Goal: Register for event/course

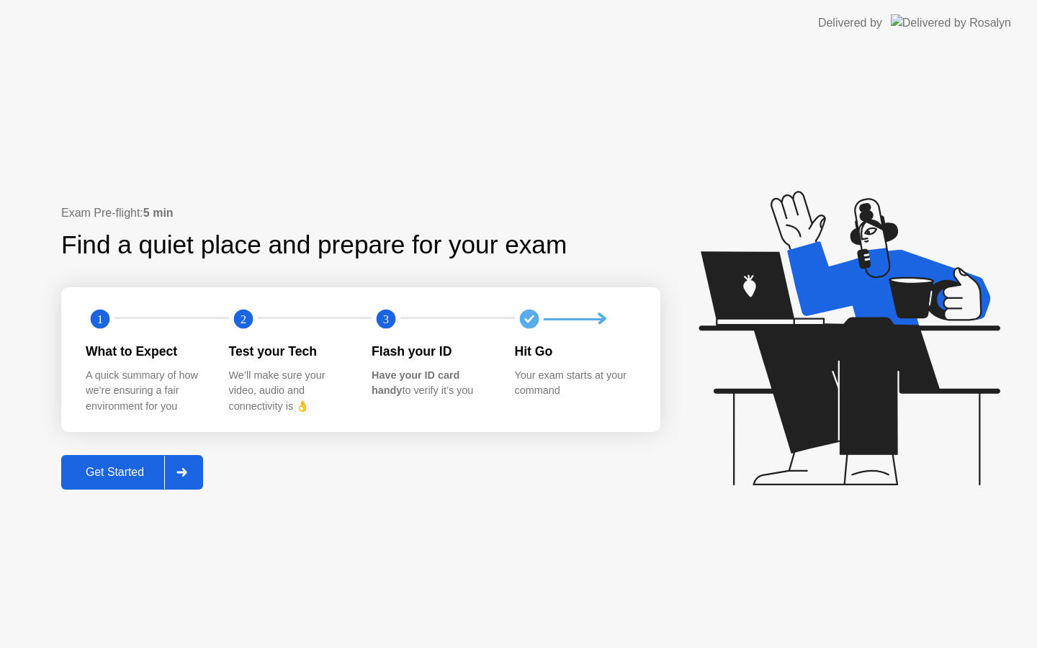
click at [126, 466] on div "Get Started" at bounding box center [115, 472] width 99 height 13
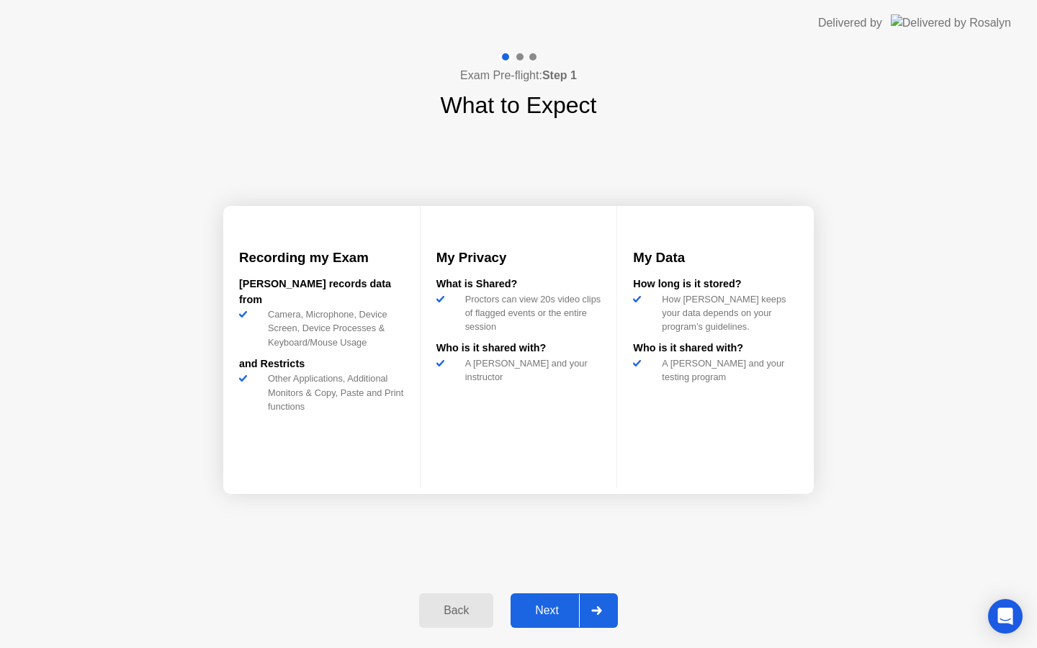
click at [544, 604] on div "Next" at bounding box center [547, 610] width 64 height 13
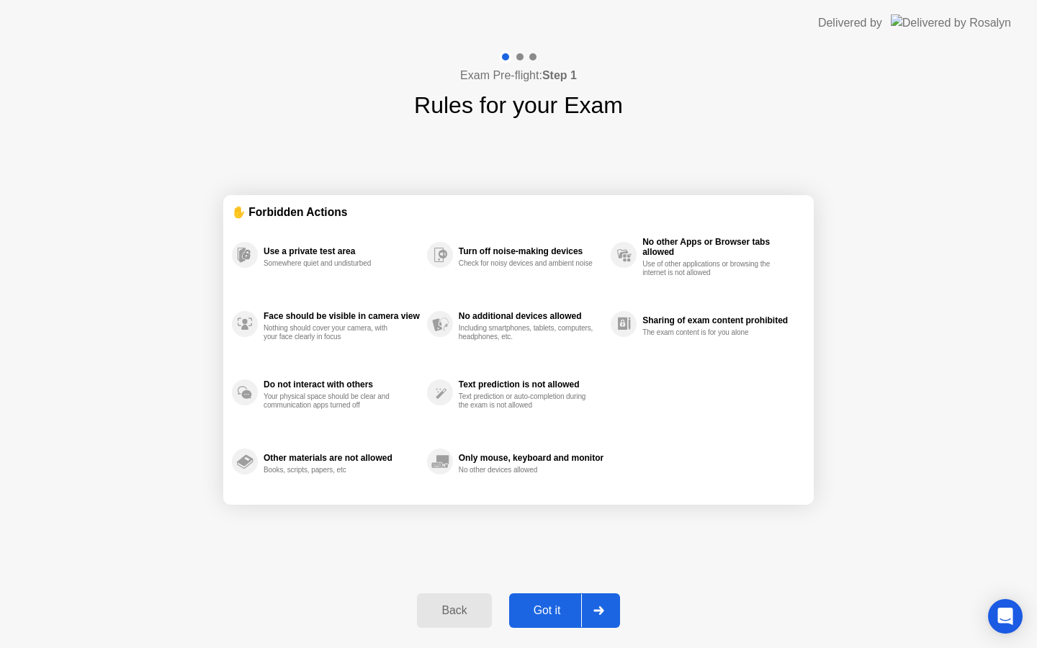
click at [552, 607] on div "Got it" at bounding box center [548, 610] width 68 height 13
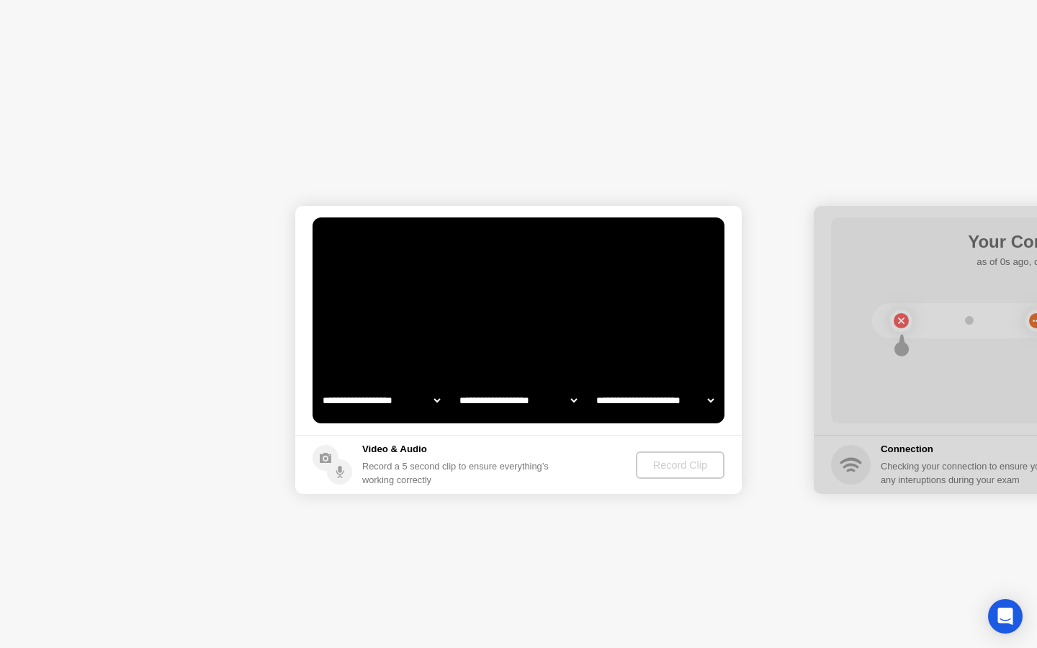
select select "**********"
select select "*******"
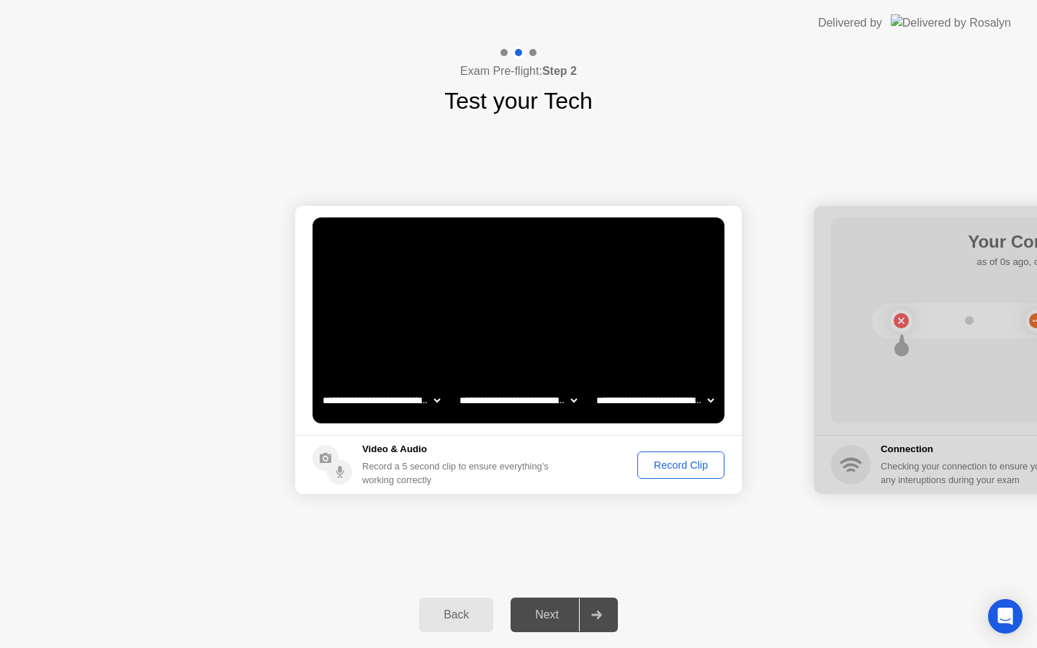
click at [670, 470] on div "Record Clip" at bounding box center [681, 466] width 77 height 12
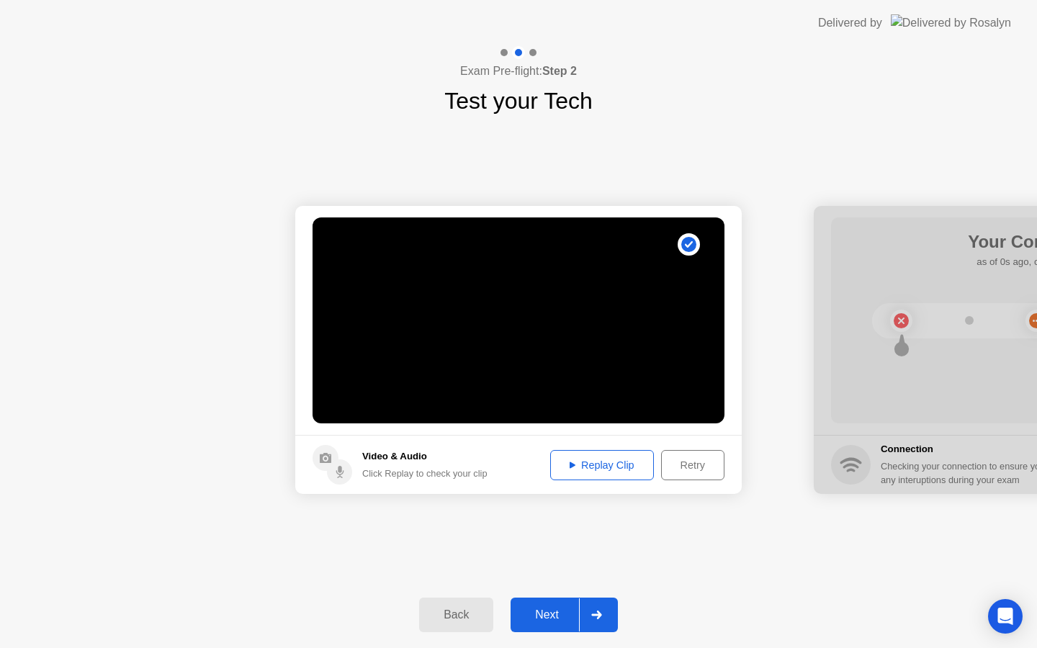
click at [618, 465] on div "Replay Clip" at bounding box center [602, 466] width 94 height 12
click at [550, 611] on div "Next" at bounding box center [547, 615] width 64 height 13
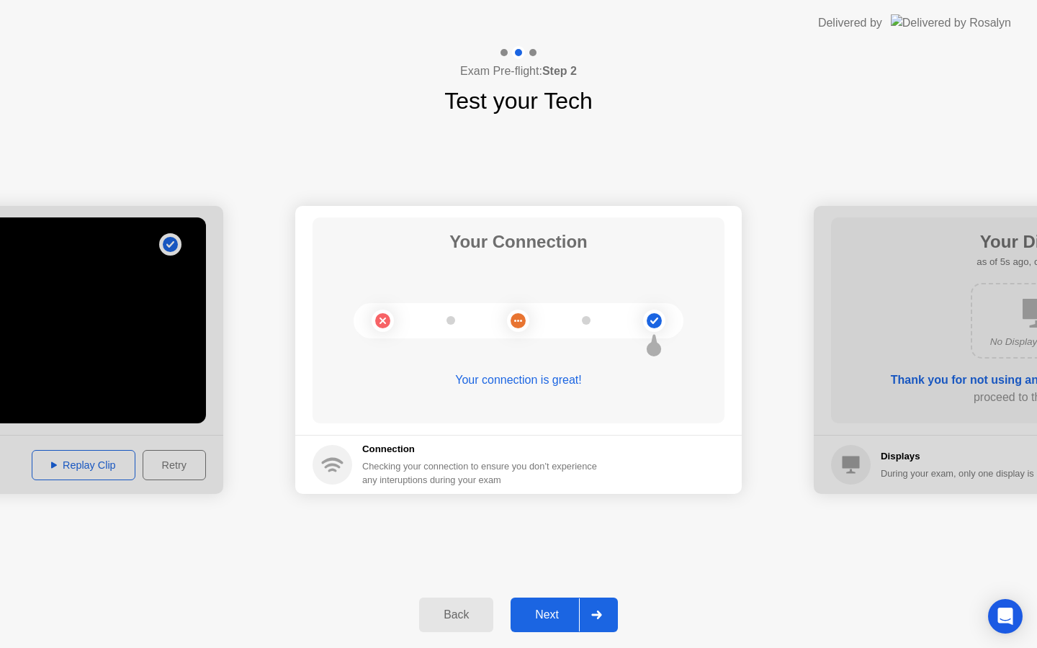
click at [544, 611] on div "Next" at bounding box center [547, 615] width 64 height 13
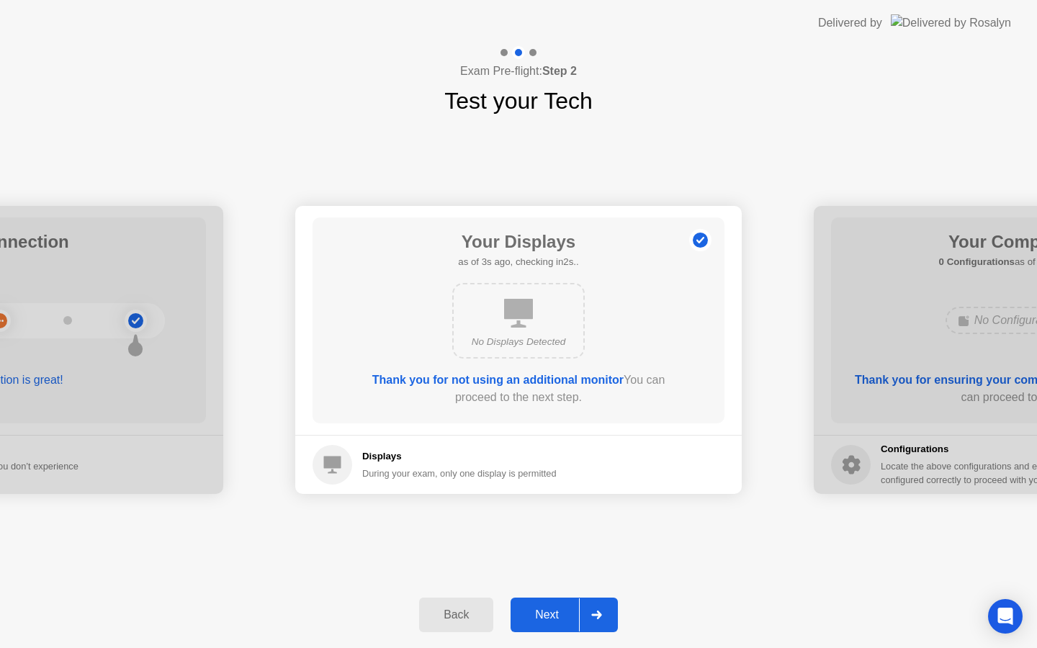
click at [544, 611] on div "Next" at bounding box center [547, 615] width 64 height 13
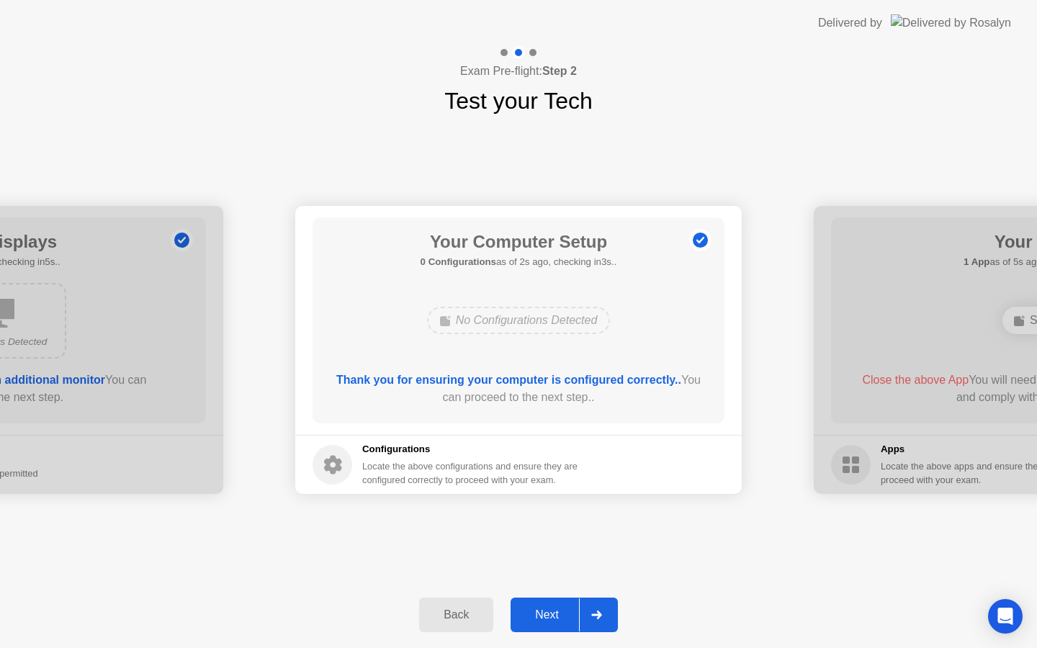
click at [544, 611] on div "Next" at bounding box center [547, 615] width 64 height 13
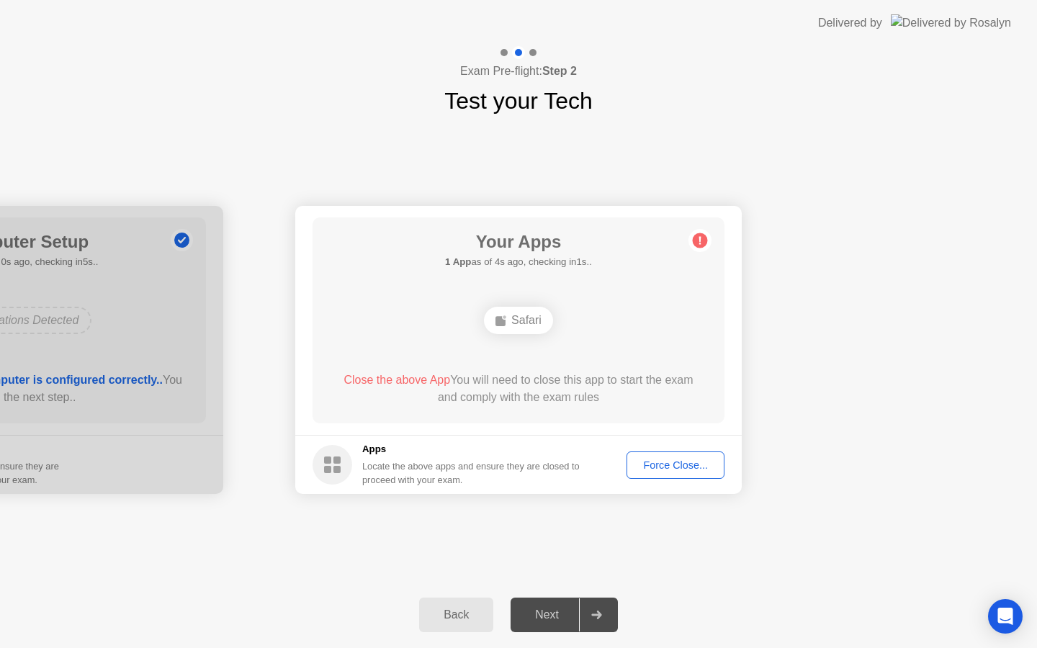
click at [665, 465] on div "Force Close..." at bounding box center [676, 466] width 88 height 12
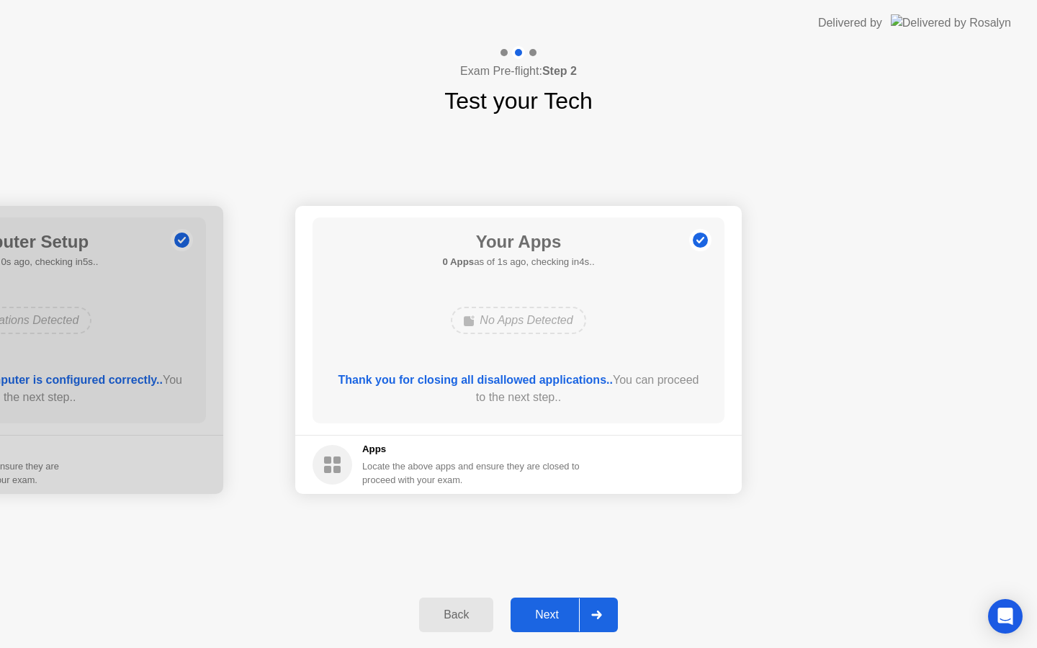
click at [543, 613] on div "Next" at bounding box center [547, 615] width 64 height 13
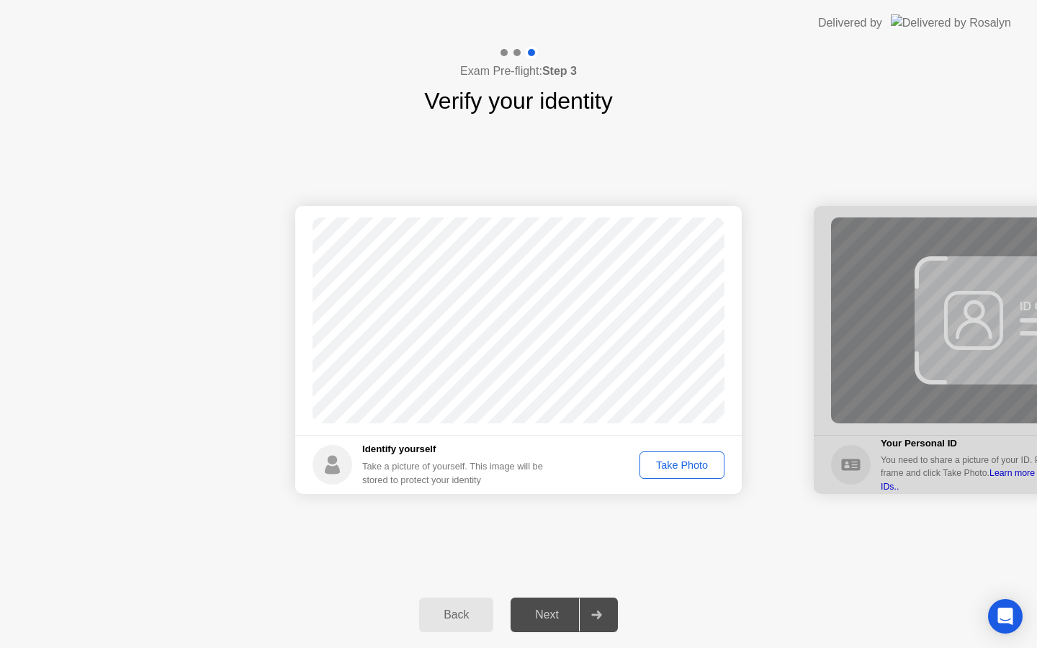
click at [679, 464] on div "Take Photo" at bounding box center [682, 466] width 75 height 12
click at [697, 462] on div "Retake" at bounding box center [692, 466] width 56 height 12
click at [697, 462] on div "Take Photo" at bounding box center [682, 466] width 75 height 12
click at [543, 620] on div "Next" at bounding box center [547, 615] width 64 height 13
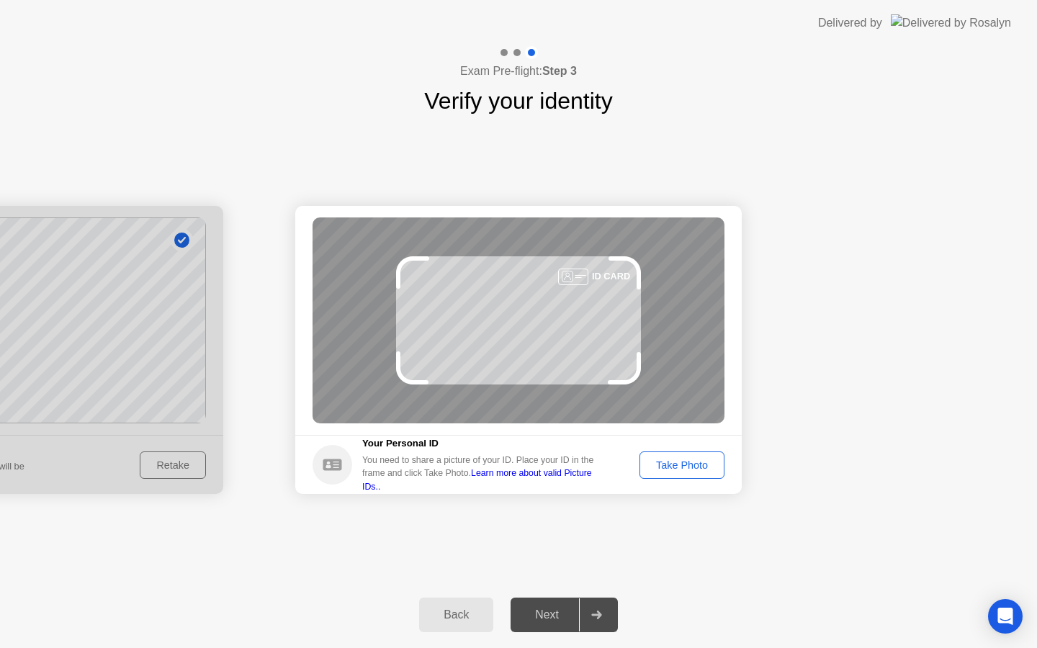
click at [677, 461] on div "Take Photo" at bounding box center [682, 466] width 75 height 12
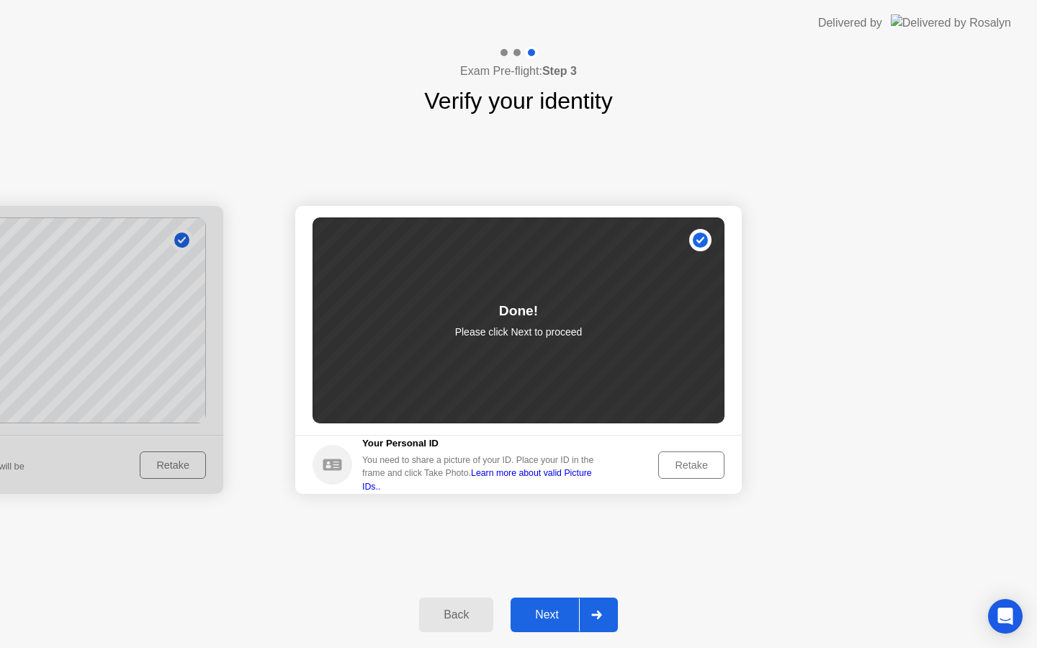
click at [544, 617] on div "Next" at bounding box center [547, 615] width 64 height 13
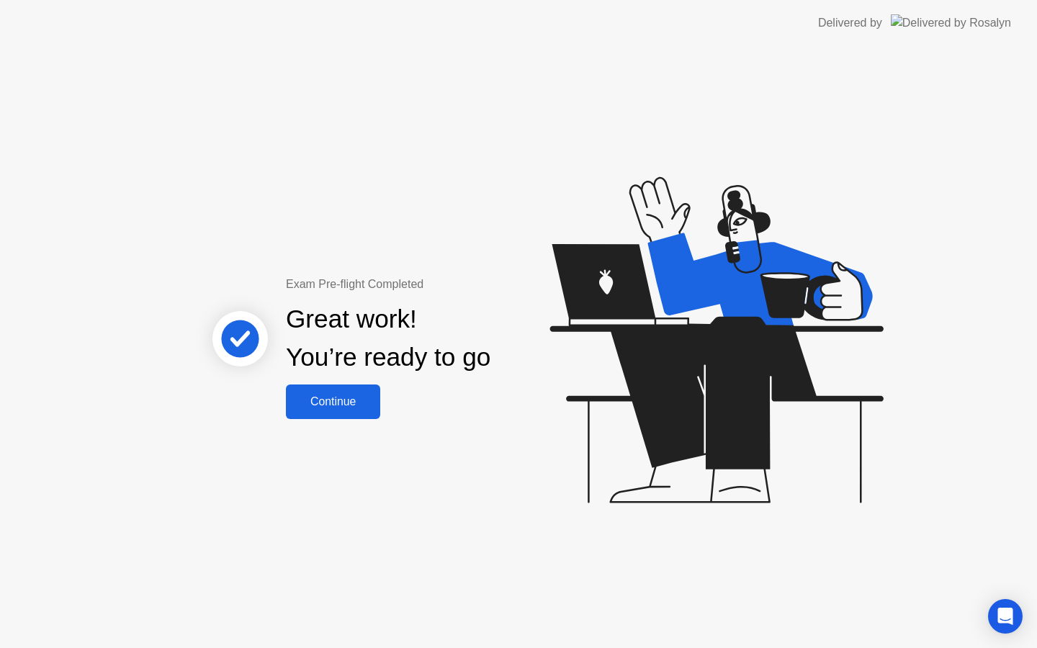
click at [335, 401] on div "Continue" at bounding box center [333, 402] width 86 height 13
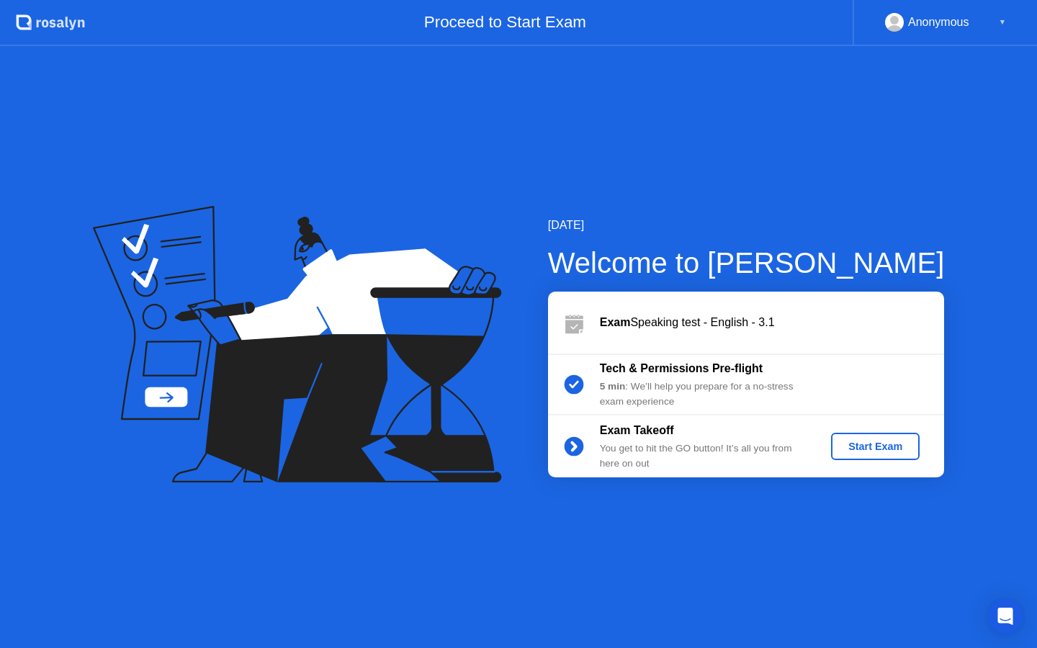
click at [865, 443] on div "Start Exam" at bounding box center [875, 447] width 77 height 12
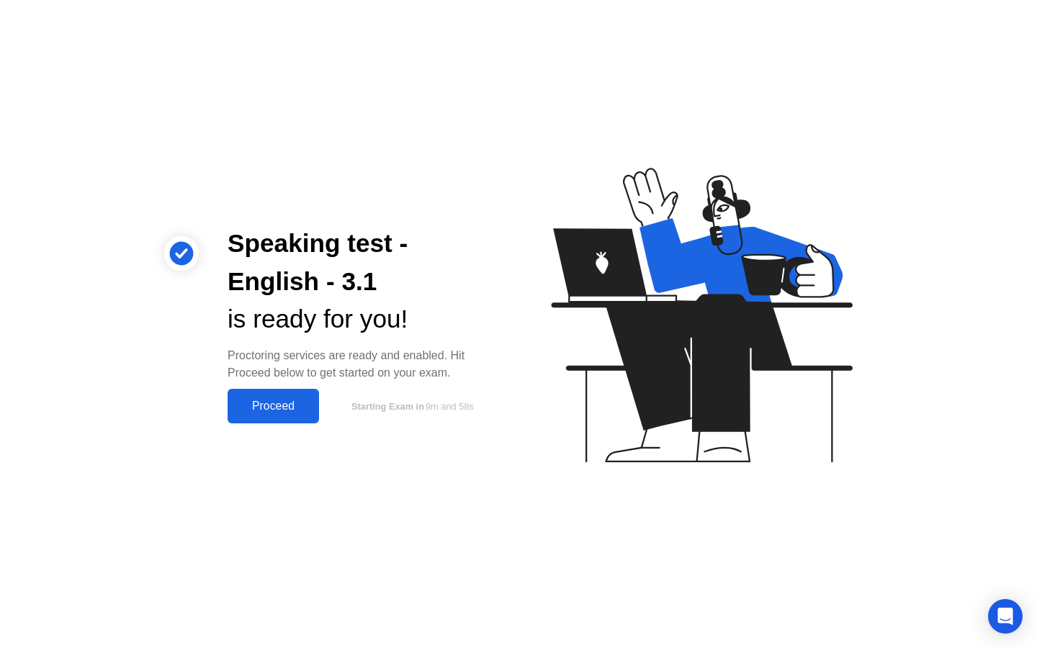
click at [292, 411] on div "Proceed" at bounding box center [273, 406] width 83 height 13
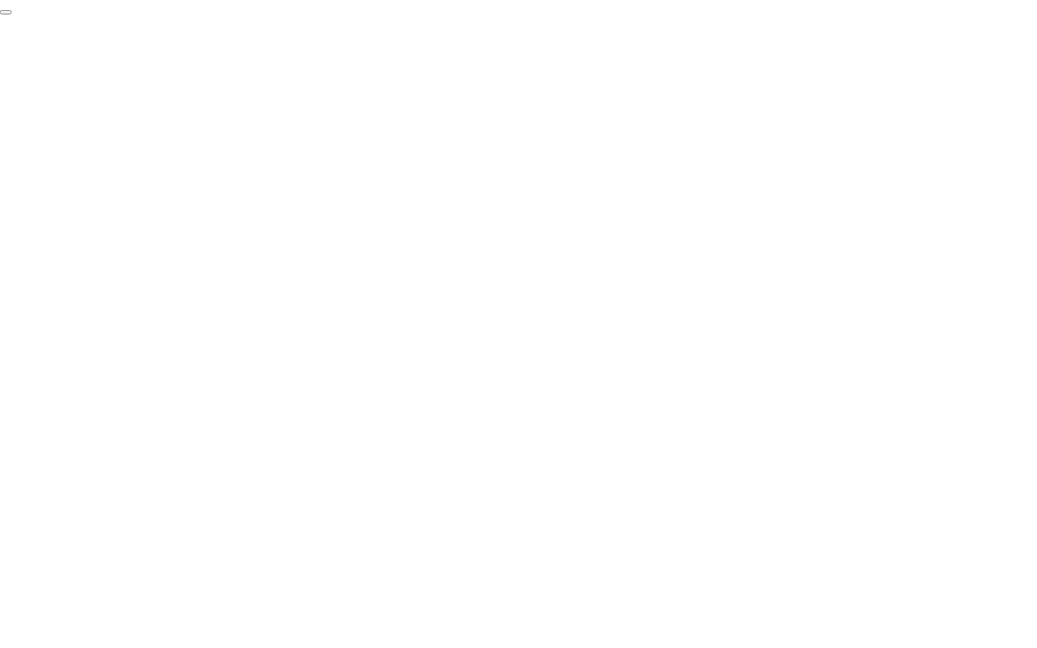
click div "End Proctoring Session"
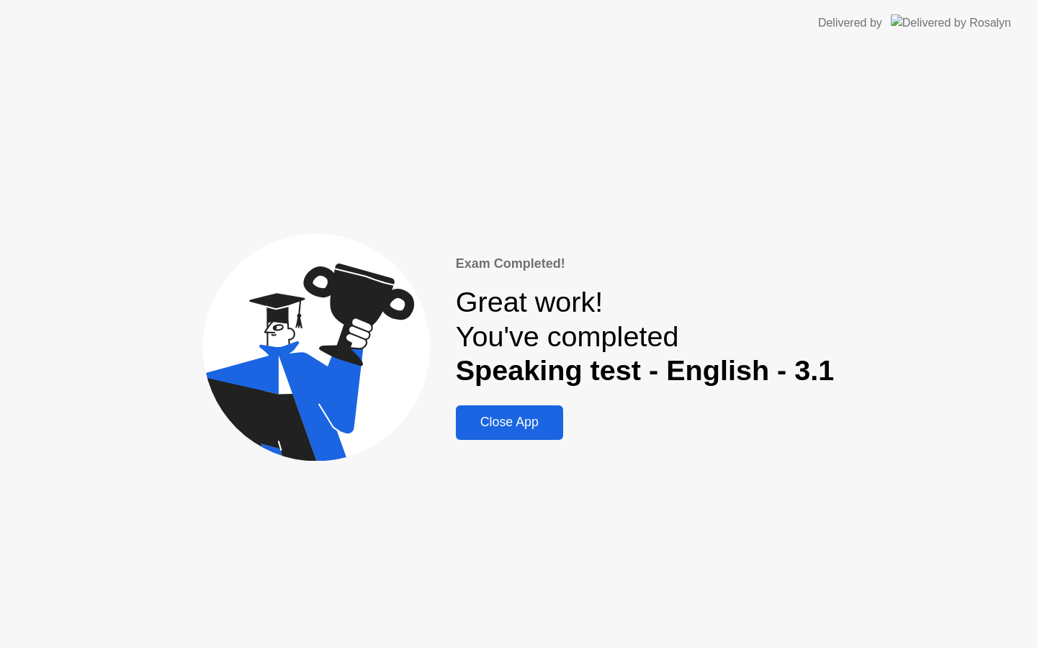
click at [492, 426] on div "Close App" at bounding box center [509, 422] width 99 height 15
